Goal: Information Seeking & Learning: Learn about a topic

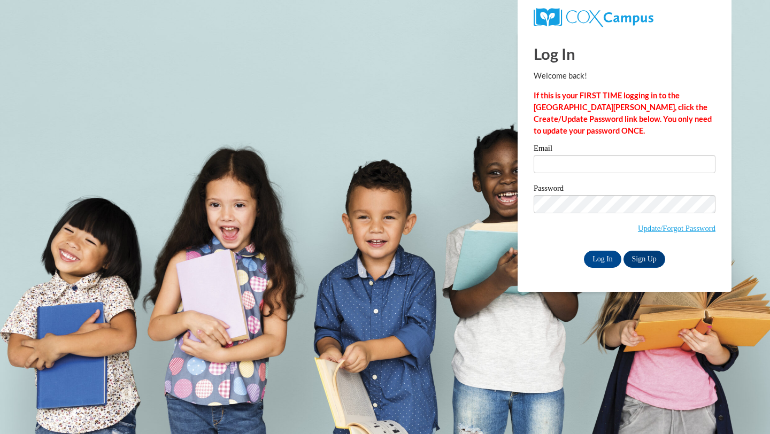
type input "benicia.ricesmith@gmail.com"
click at [607, 258] on input "Log In" at bounding box center [602, 259] width 37 height 17
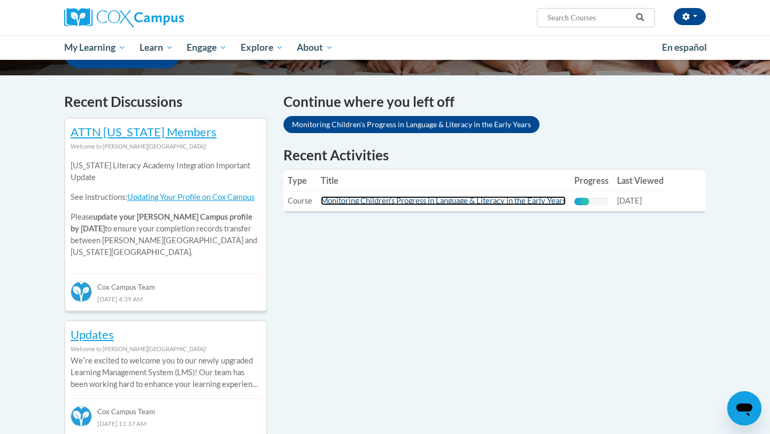
click at [551, 200] on link "Monitoring Children's Progress in Language & Literacy in the Early Years" at bounding box center [443, 200] width 245 height 9
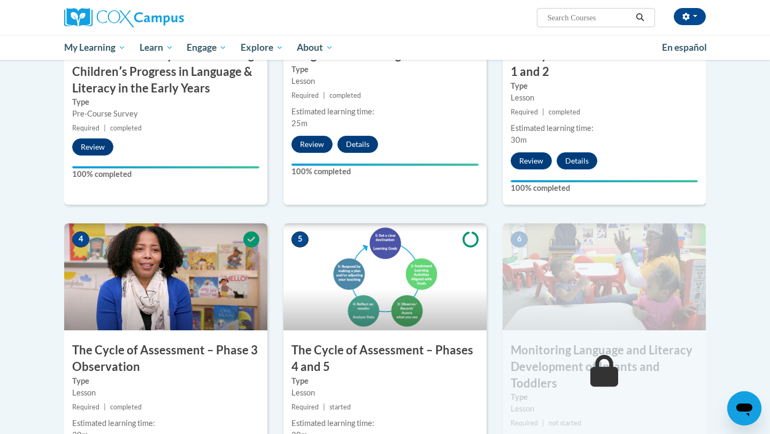
scroll to position [508, 0]
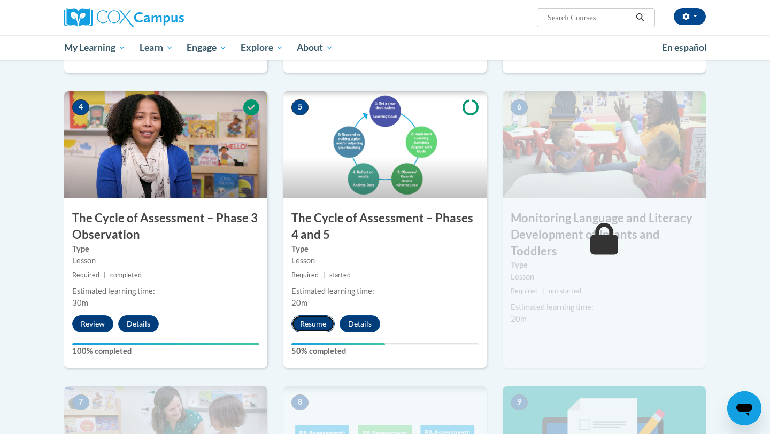
click at [311, 324] on button "Resume" at bounding box center [312, 323] width 43 height 17
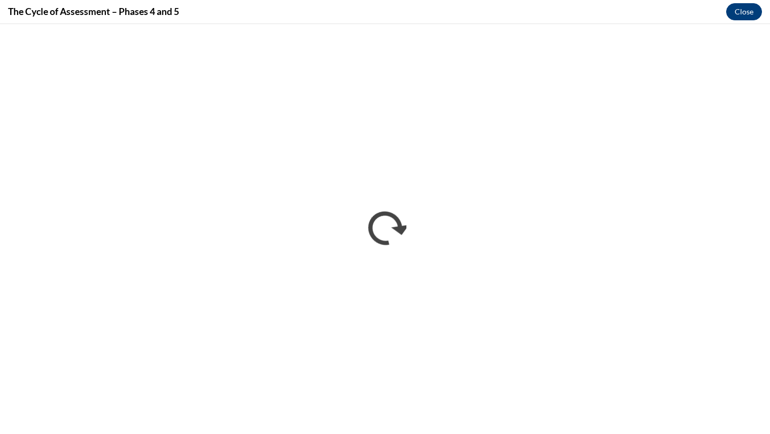
scroll to position [0, 0]
